Goal: Transaction & Acquisition: Purchase product/service

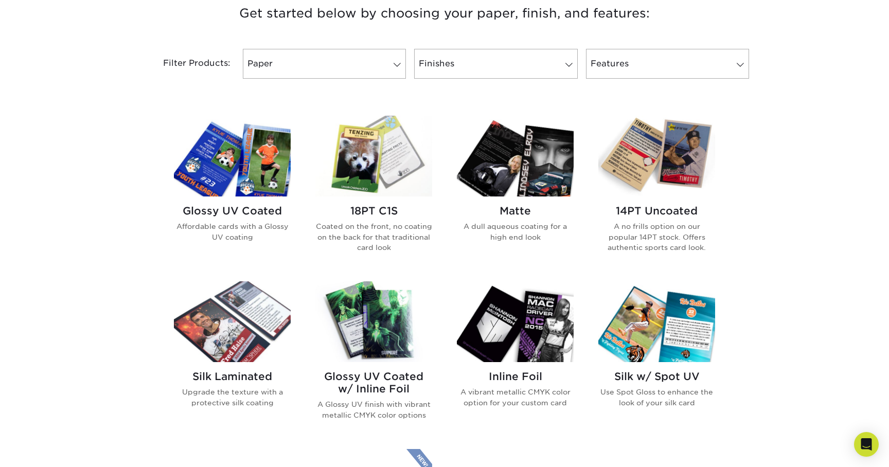
scroll to position [400, 0]
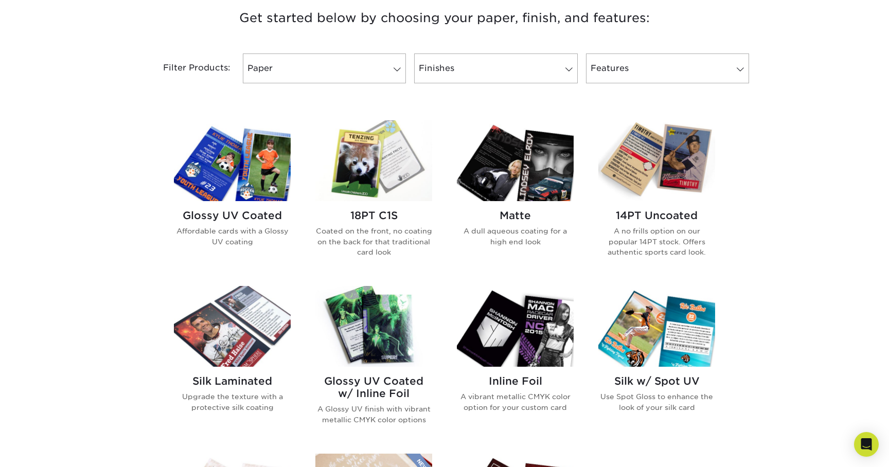
click at [327, 166] on img at bounding box center [373, 160] width 117 height 81
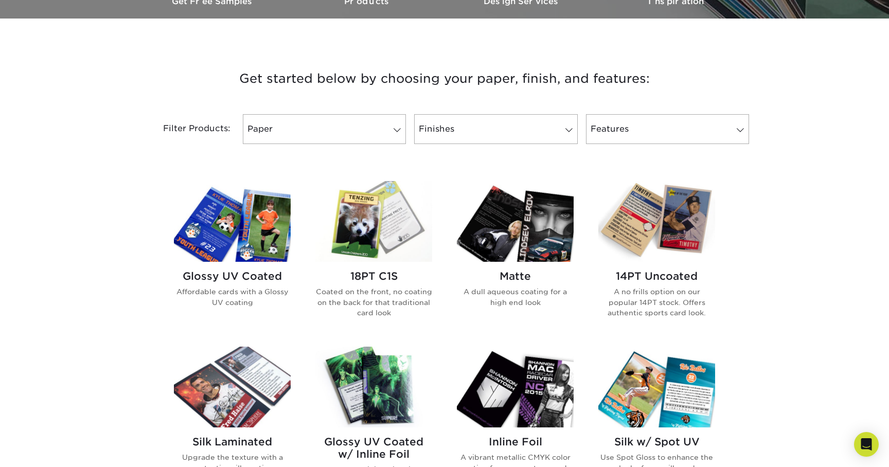
scroll to position [351, 0]
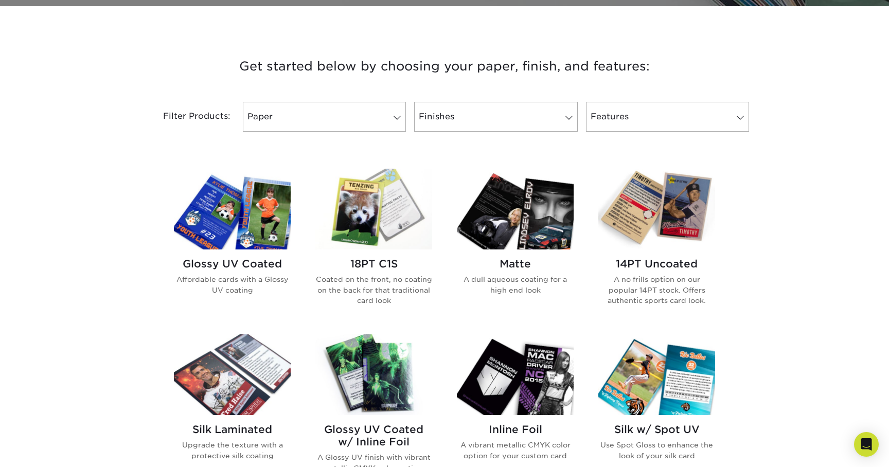
click at [222, 220] on img at bounding box center [232, 209] width 117 height 81
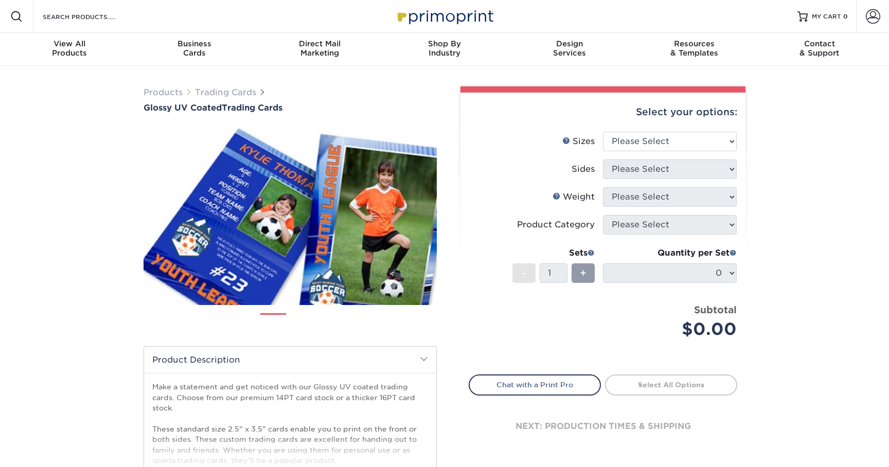
click at [222, 220] on img at bounding box center [290, 215] width 293 height 203
click at [664, 137] on select "Please Select 2.5" x 3.5"" at bounding box center [670, 142] width 134 height 20
select select "2.50x3.50"
click at [603, 132] on select "Please Select 2.5" x 3.5"" at bounding box center [670, 142] width 134 height 20
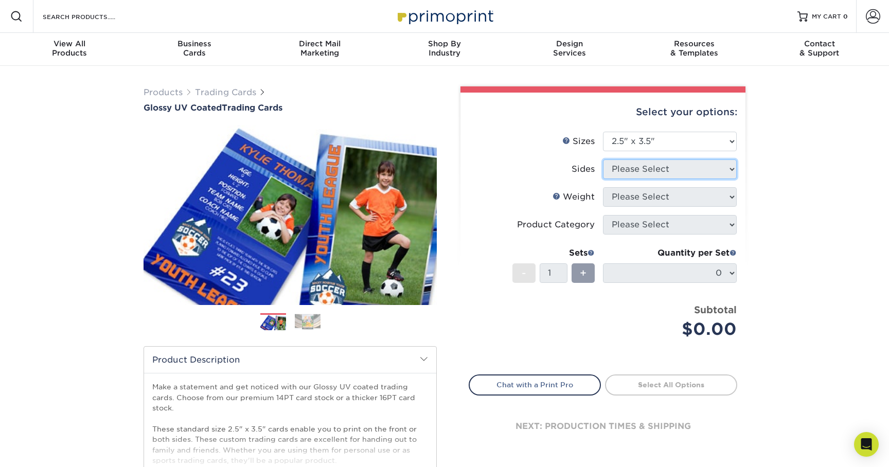
click at [651, 171] on select "Please Select" at bounding box center [670, 169] width 134 height 20
select select "13abbda7-1d64-4f25-8bb2-c179b224825d"
click at [603, 159] on select "Please Select Print Both Sides Print Front Only" at bounding box center [670, 169] width 134 height 20
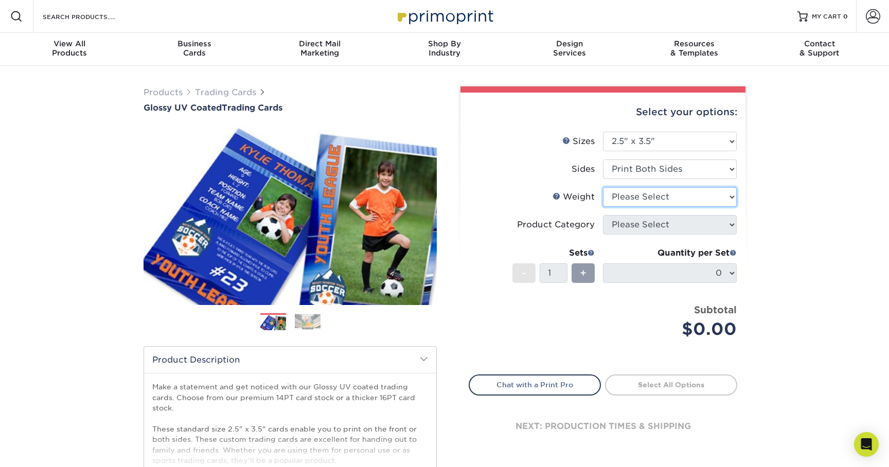
click at [644, 196] on select "Please Select 16PT 14PT 18PT C1S" at bounding box center [670, 197] width 134 height 20
select select "16PT"
click at [603, 187] on select "Please Select 16PT 14PT 18PT C1S" at bounding box center [670, 197] width 134 height 20
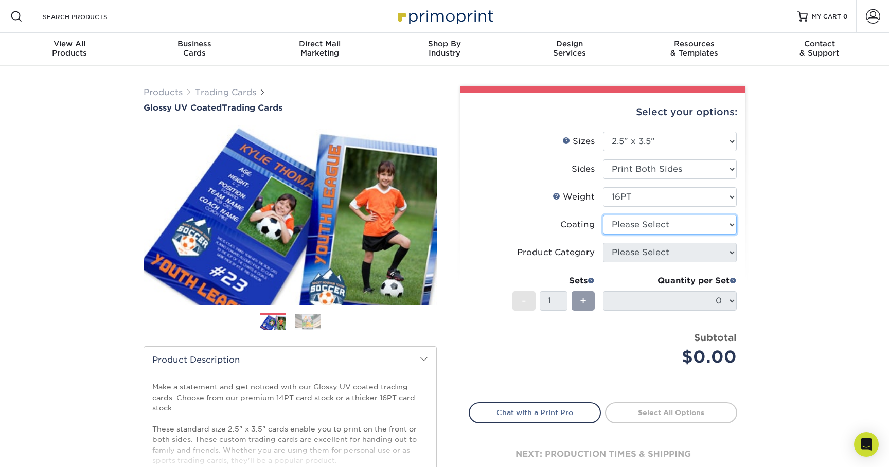
click at [634, 225] on select at bounding box center [670, 225] width 134 height 20
select select "ae367451-b2b8-45df-a344-0f05b6a12993"
click at [603, 215] on select at bounding box center [670, 225] width 134 height 20
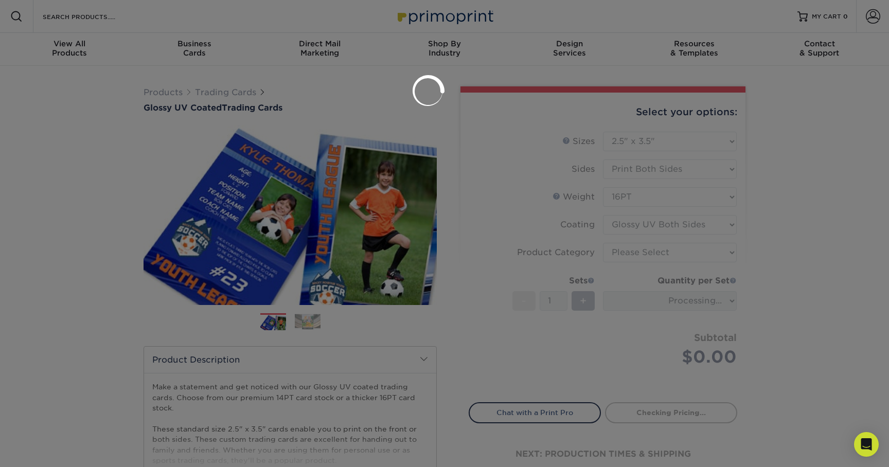
click at [635, 257] on div at bounding box center [444, 233] width 889 height 467
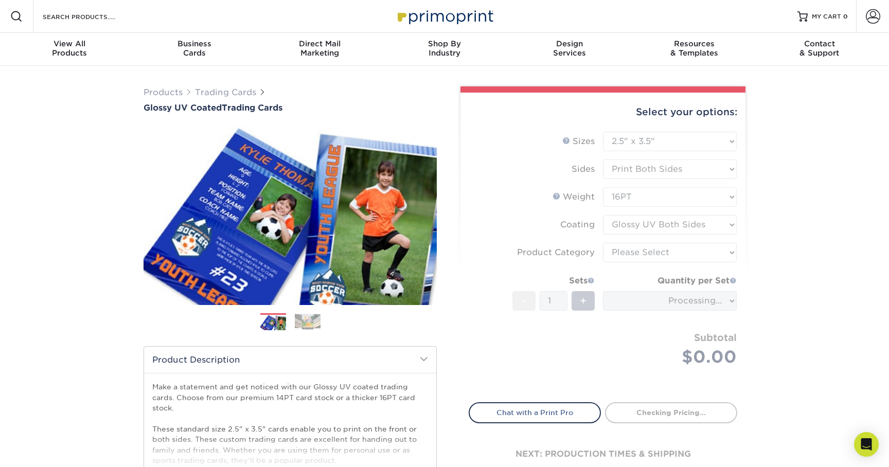
click at [635, 257] on form "Sizes Help Sizes Please Select 2.5" x 3.5" Sides Please Select 16PT - 1" at bounding box center [603, 261] width 269 height 259
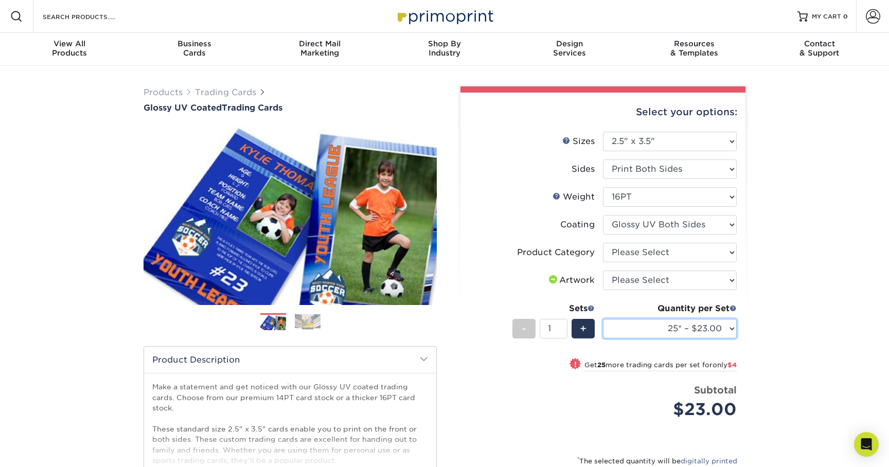
click at [665, 327] on select "25* – $23.00 50* – $27.00 75* – $33.00 100* – $37.00 250* – $47.00 500 – $58.00…" at bounding box center [670, 329] width 134 height 20
